Goal: Information Seeking & Learning: Learn about a topic

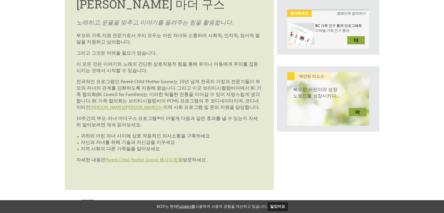
scroll to position [191, 0]
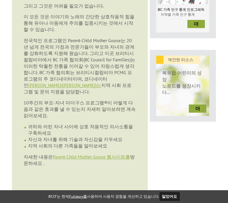
scroll to position [276, 0]
